Goal: Navigation & Orientation: Find specific page/section

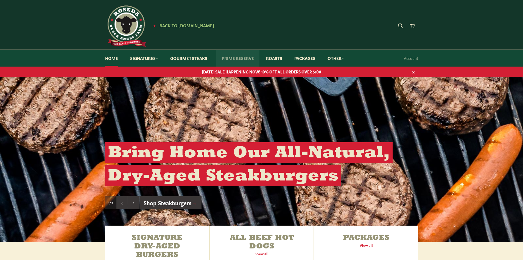
click at [230, 57] on link "Prime Reserve" at bounding box center [237, 58] width 43 height 17
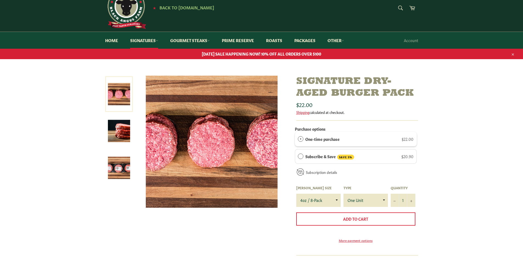
scroll to position [27, 0]
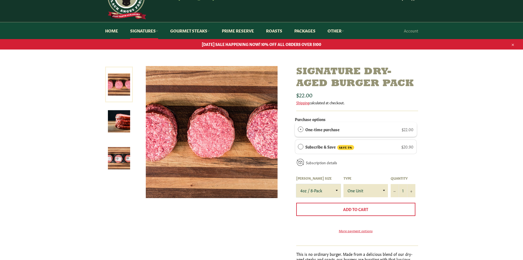
click at [327, 190] on select "4oz / 8-Pack 6oz / 4-Pack 8oz / 4-Pack" at bounding box center [318, 190] width 44 height 13
click at [296, 184] on select "4oz / 8-Pack 6oz / 4-Pack 8oz / 4-Pack" at bounding box center [318, 190] width 44 height 13
click at [316, 190] on select "4oz / 8-Pack 6oz / 4-Pack 8oz / 4-Pack" at bounding box center [318, 190] width 44 height 13
click at [296, 184] on select "4oz / 8-Pack 6oz / 4-Pack 8oz / 4-Pack" at bounding box center [318, 190] width 44 height 13
click at [319, 190] on select "4oz / 8-Pack 6oz / 4-Pack 8oz / 4-Pack" at bounding box center [318, 190] width 44 height 13
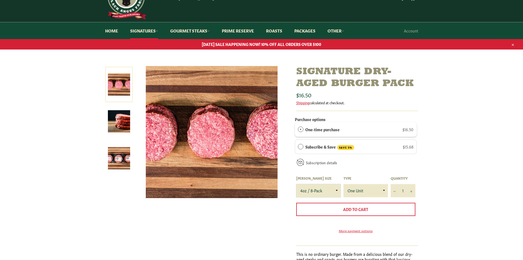
click at [296, 184] on select "4oz / 8-Pack 6oz / 4-Pack 8oz / 4-Pack" at bounding box center [318, 190] width 44 height 13
click at [319, 190] on select "4oz / 8-Pack 6oz / 4-Pack 8oz / 4-Pack" at bounding box center [318, 190] width 44 height 13
select select "6oz / 4-Pack"
click at [296, 184] on select "4oz / 8-Pack 6oz / 4-Pack 8oz / 4-Pack" at bounding box center [318, 190] width 44 height 13
click at [321, 194] on select "4oz / 8-Pack 6oz / 4-Pack 8oz / 4-Pack" at bounding box center [318, 190] width 44 height 13
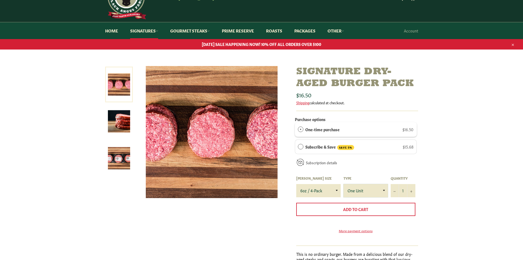
click at [357, 189] on select "One Unit" at bounding box center [366, 190] width 44 height 13
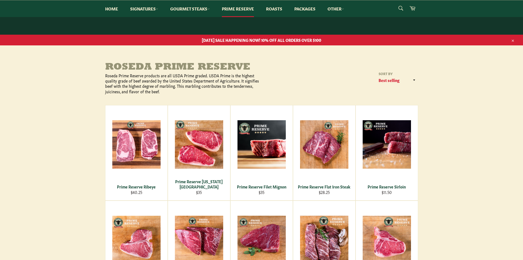
scroll to position [27, 0]
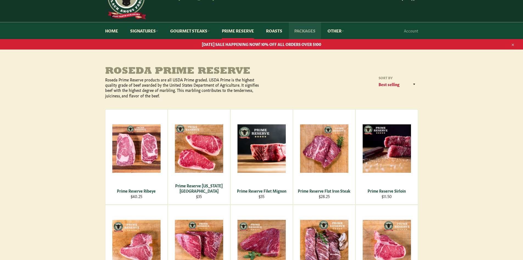
click at [301, 32] on link "Packages" at bounding box center [305, 30] width 32 height 17
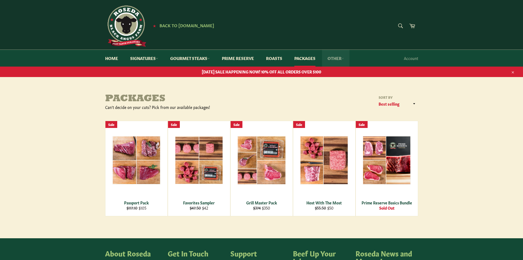
click at [343, 58] on link "Other" at bounding box center [335, 58] width 27 height 17
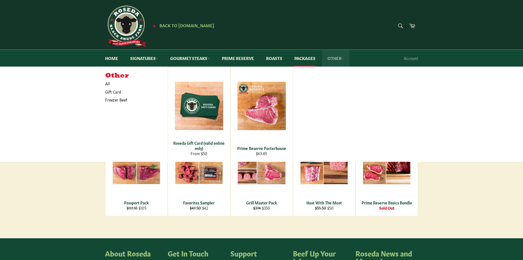
click at [343, 58] on link "Other" at bounding box center [335, 58] width 27 height 17
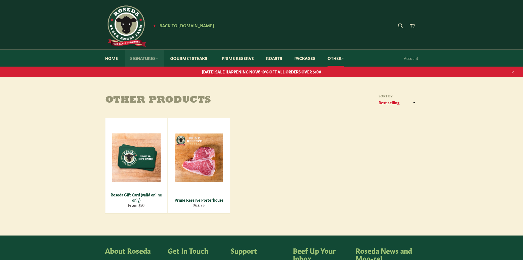
click at [143, 57] on link "Signatures" at bounding box center [144, 58] width 39 height 17
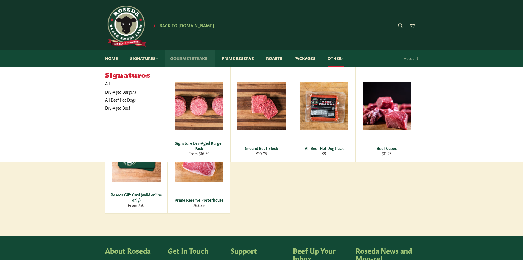
click at [187, 58] on link "Gourmet Steaks" at bounding box center [190, 58] width 51 height 17
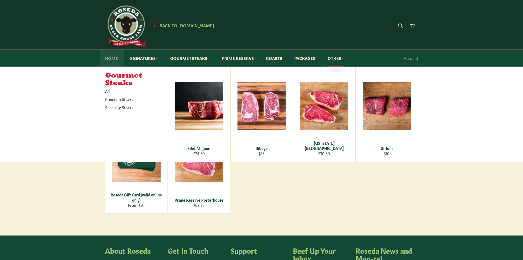
click at [106, 57] on link "Home" at bounding box center [112, 58] width 24 height 17
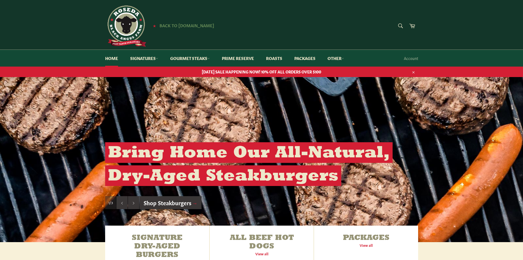
click at [185, 26] on span "Back to [DOMAIN_NAME]" at bounding box center [187, 25] width 55 height 6
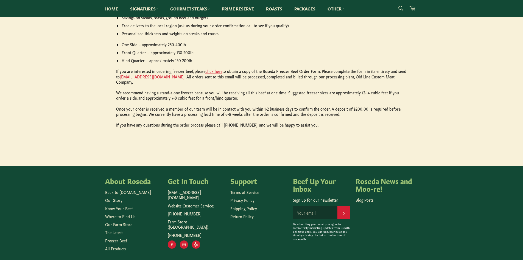
scroll to position [295, 0]
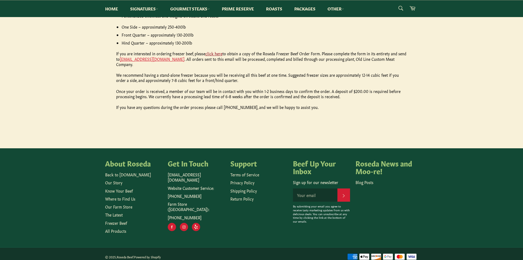
click at [218, 54] on link "click here" at bounding box center [213, 53] width 17 height 5
